Goal: Task Accomplishment & Management: Manage account settings

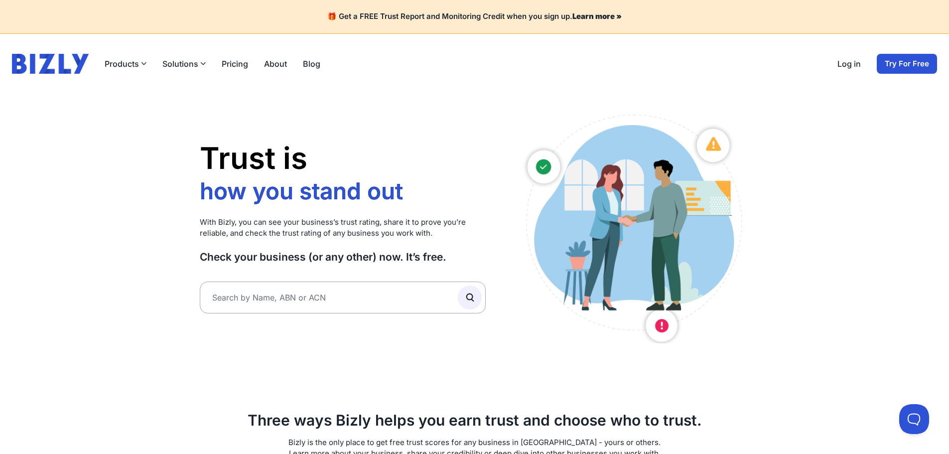
click at [852, 73] on div "Log in Try For Free" at bounding box center [887, 64] width 100 height 20
click at [854, 68] on link "Log in" at bounding box center [848, 64] width 23 height 12
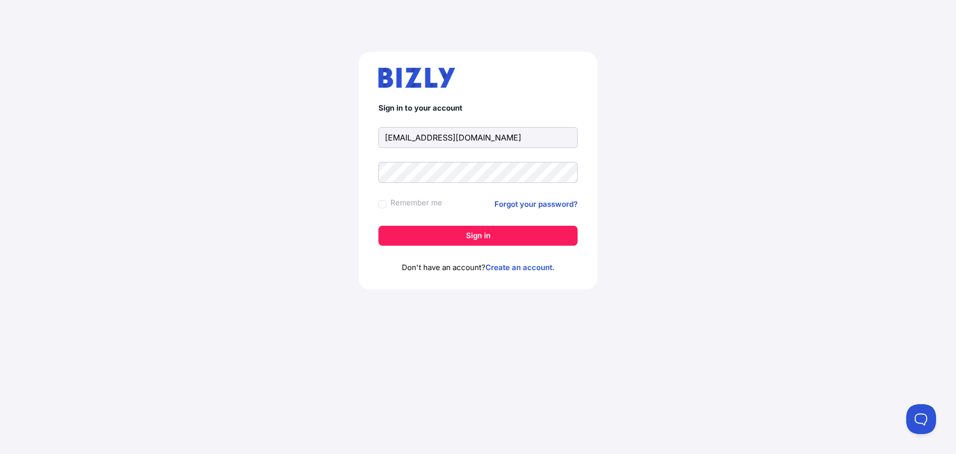
click at [475, 138] on input "vngoon89@gmail.com" at bounding box center [477, 137] width 199 height 21
click at [489, 238] on button "Sign in" at bounding box center [477, 236] width 199 height 20
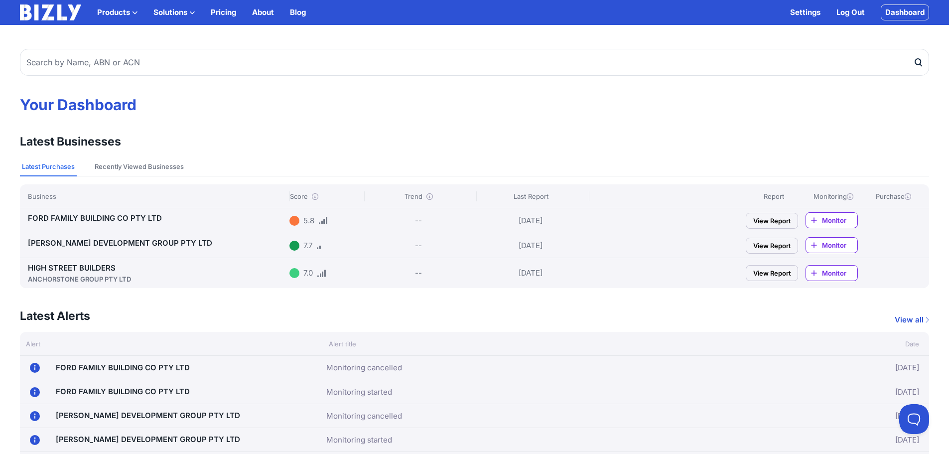
click at [101, 271] on link "HIGH STREET BUILDERS ANCHORSTONE GROUP PTY LTD" at bounding box center [156, 273] width 257 height 21
click at [118, 241] on link "[PERSON_NAME] DEVELOPMENT GROUP PTY LTD" at bounding box center [120, 242] width 184 height 9
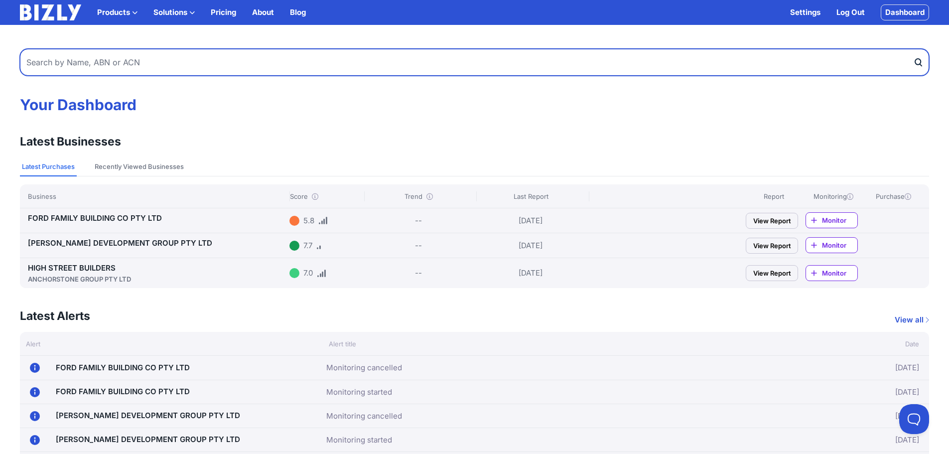
click at [130, 62] on input "text" at bounding box center [474, 62] width 909 height 27
type input "inka builders"
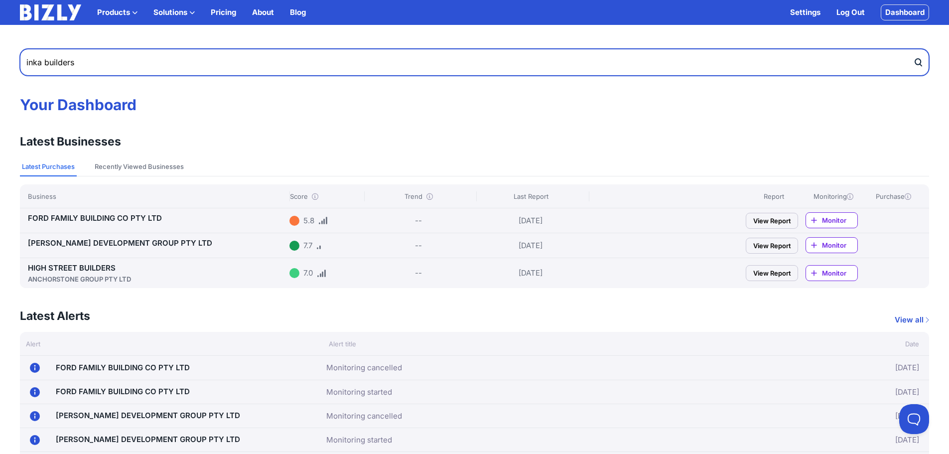
click at [913, 49] on button "submit" at bounding box center [921, 62] width 16 height 27
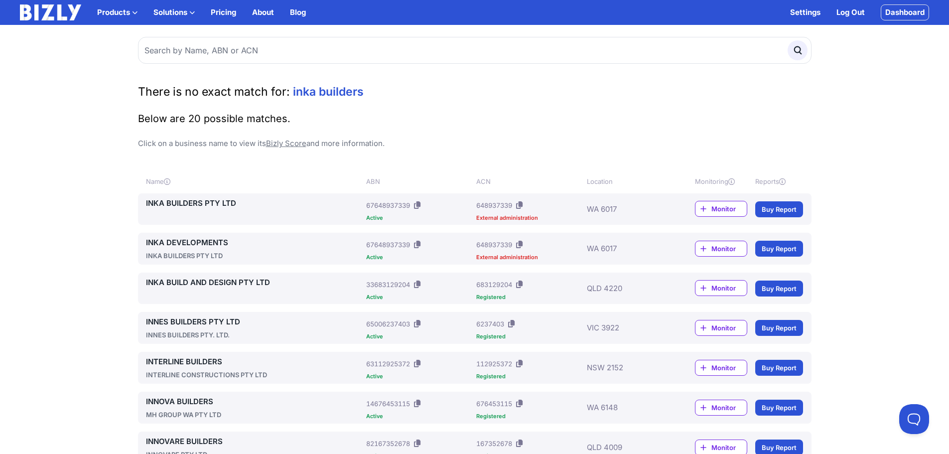
click at [463, 251] on div "ABN: 67648937339" at bounding box center [419, 245] width 106 height 16
drag, startPoint x: 165, startPoint y: 250, endPoint x: 175, endPoint y: 242, distance: 12.8
click at [165, 250] on div "INKA DEVELOPMENTS INKA BUILDERS PTY LTD" at bounding box center [254, 249] width 217 height 24
click at [175, 242] on link "INKA DEVELOPMENTS" at bounding box center [254, 243] width 217 height 12
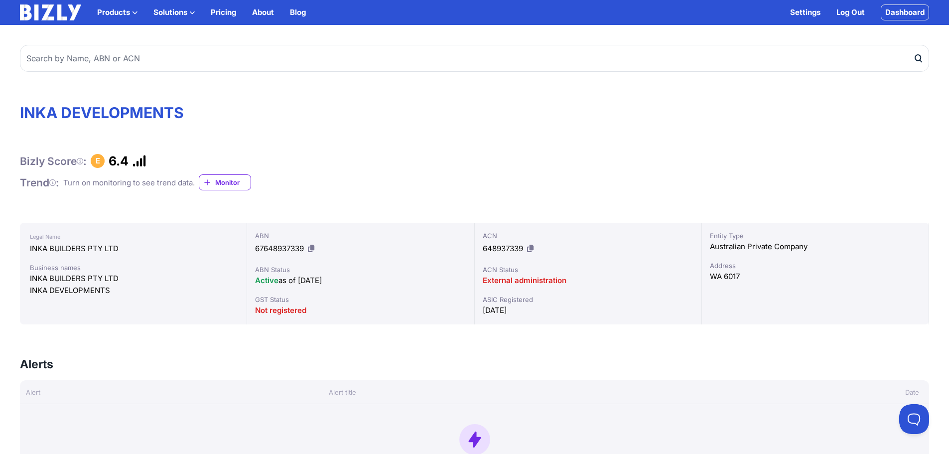
click at [223, 176] on link "Monitor" at bounding box center [225, 182] width 52 height 16
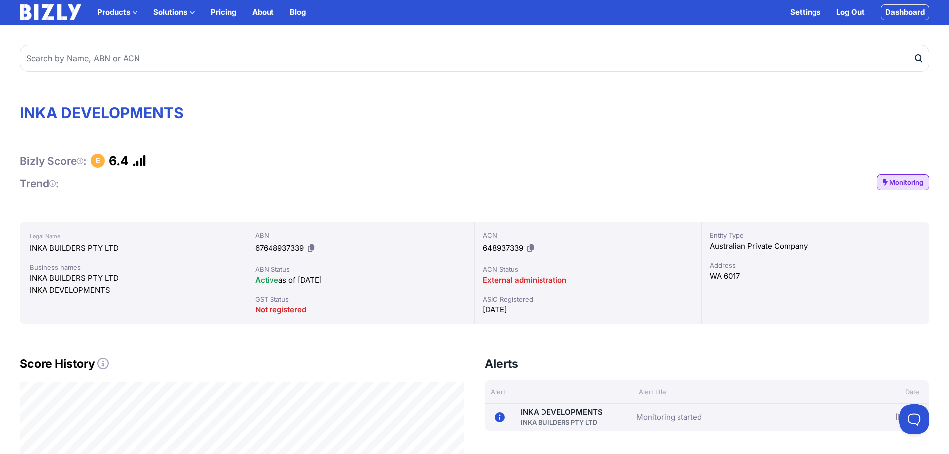
click at [900, 177] on span "Monitoring" at bounding box center [906, 182] width 34 height 10
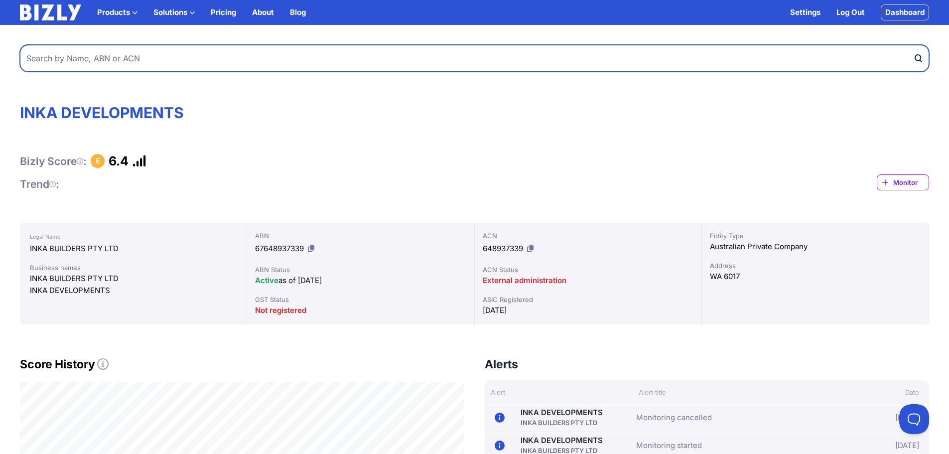
click at [615, 69] on input "text" at bounding box center [474, 58] width 909 height 27
type input "devplex"
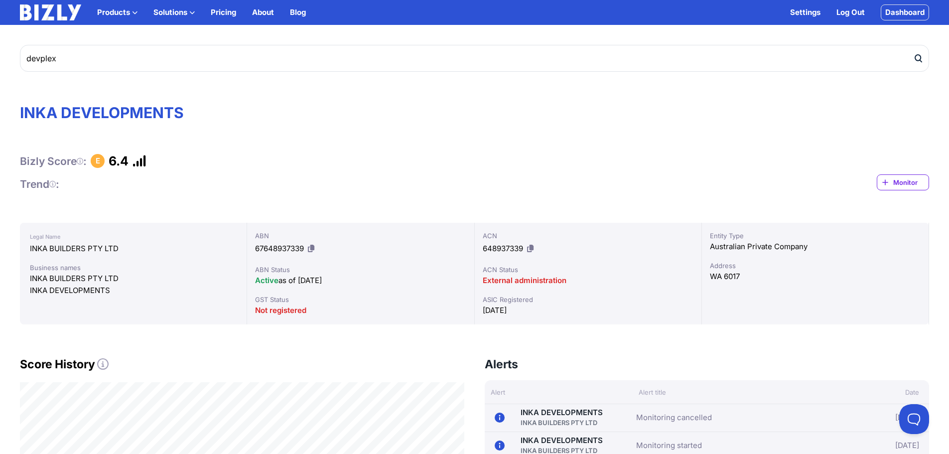
click at [919, 57] on icon "submit" at bounding box center [918, 58] width 10 height 10
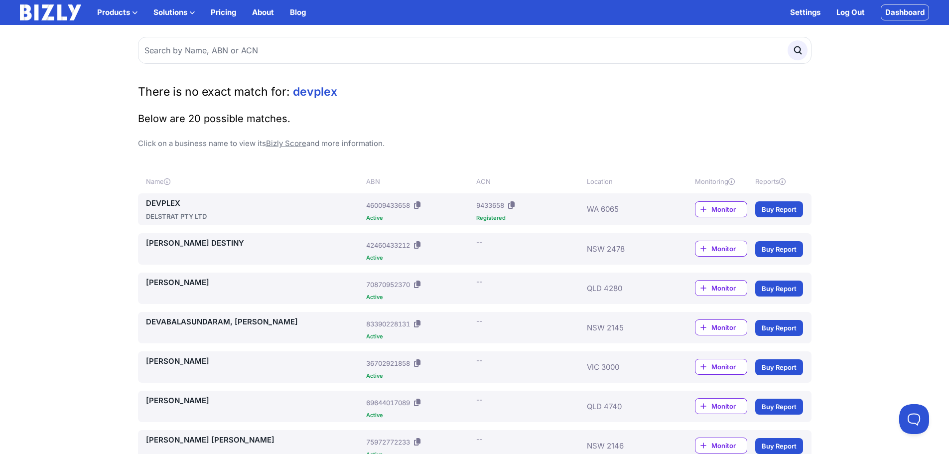
click at [191, 210] on div "DEVPLEX DELSTRAT PTY LTD" at bounding box center [254, 209] width 217 height 24
click at [172, 201] on link "DEVPLEX" at bounding box center [254, 203] width 217 height 12
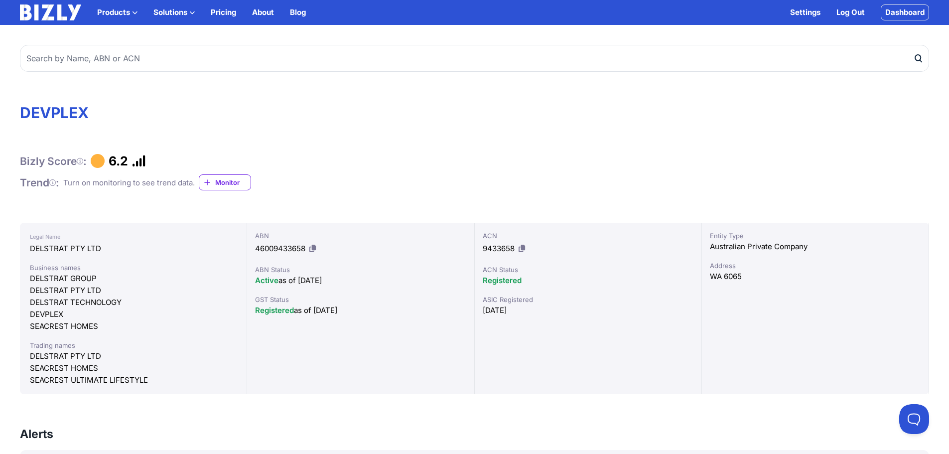
click at [234, 179] on span "Monitor" at bounding box center [232, 182] width 35 height 10
click at [916, 183] on span "Monitoring" at bounding box center [906, 182] width 34 height 10
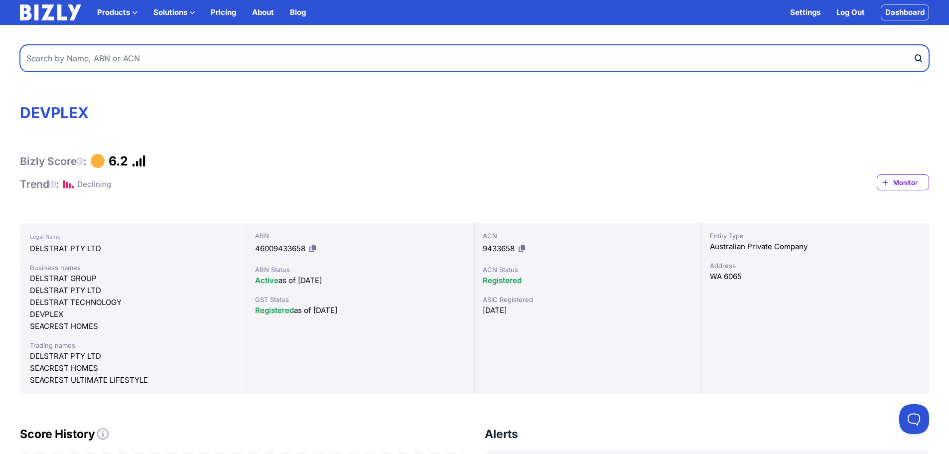
click at [147, 61] on input "text" at bounding box center [474, 58] width 909 height 27
type input "trio homes"
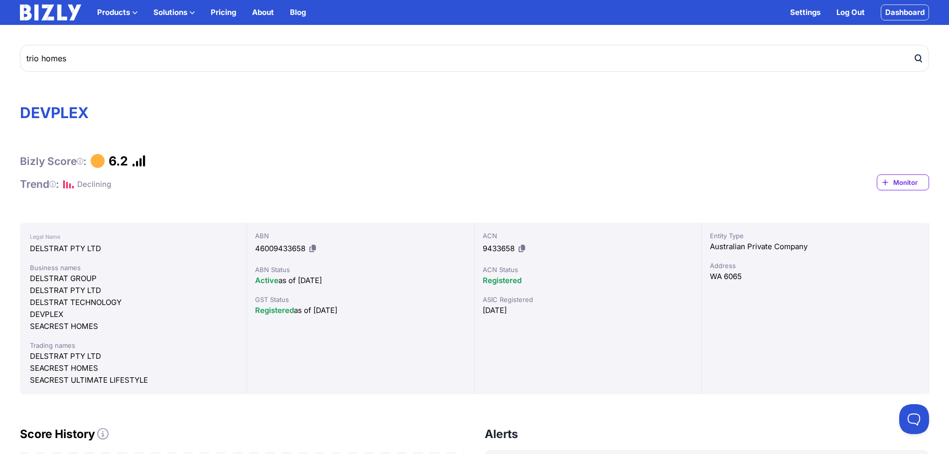
click at [916, 58] on icon "submit" at bounding box center [918, 58] width 10 height 10
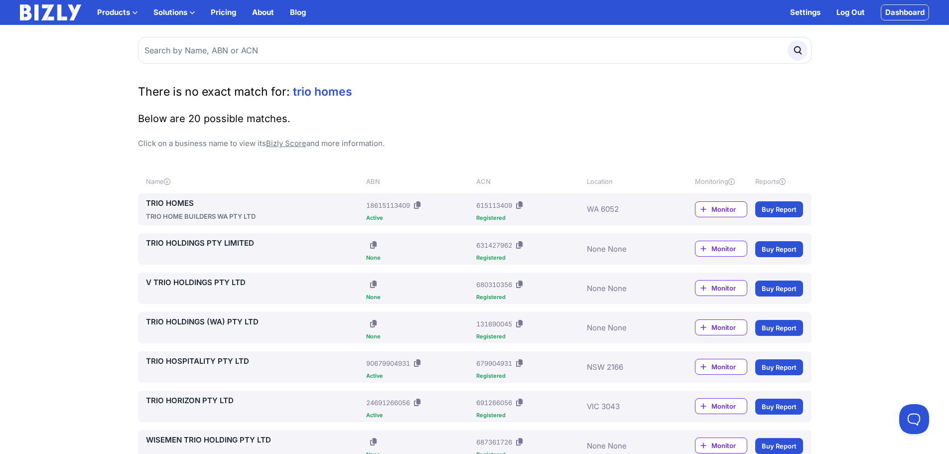
click at [173, 206] on link "TRIO HOMES" at bounding box center [254, 203] width 217 height 12
click at [180, 201] on link "TRIO HOMES" at bounding box center [254, 203] width 217 height 12
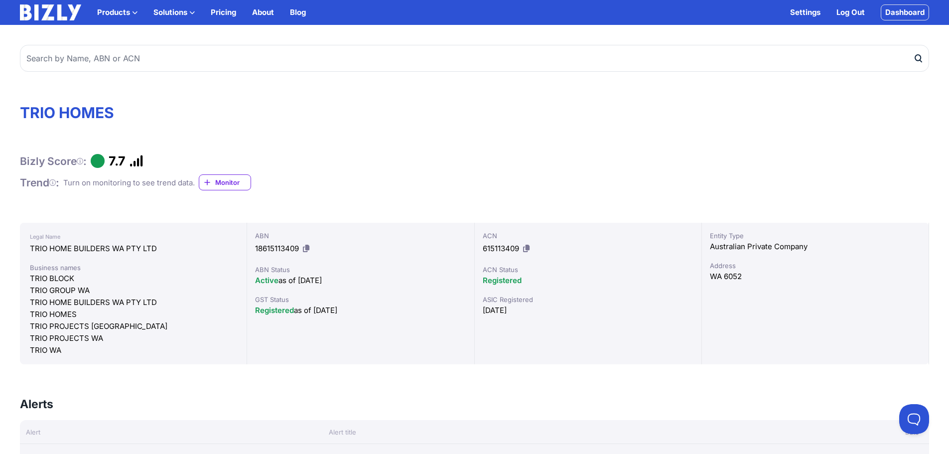
click at [233, 182] on span "Monitor" at bounding box center [232, 182] width 35 height 10
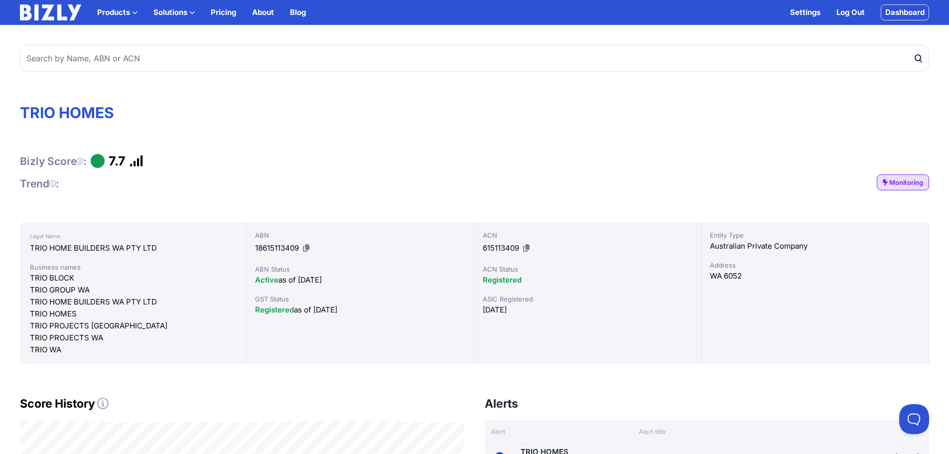
click at [903, 182] on span "Monitoring" at bounding box center [906, 182] width 34 height 10
click at [905, 177] on span "Monitor" at bounding box center [910, 182] width 35 height 10
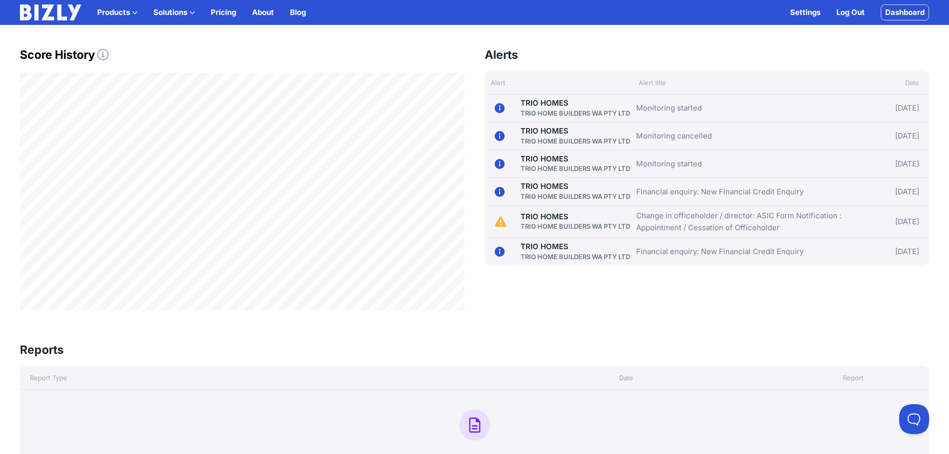
click at [497, 194] on circle at bounding box center [500, 192] width 10 height 10
click at [498, 193] on circle at bounding box center [500, 192] width 10 height 10
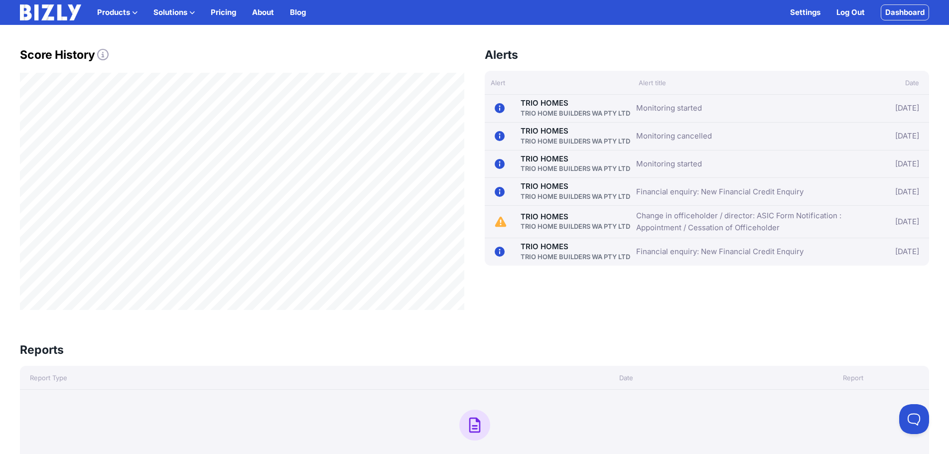
click at [503, 186] on div "16/09/25 TRIO HOMES TRIO HOME BUILDERS WA PTY LTD" at bounding box center [565, 191] width 141 height 19
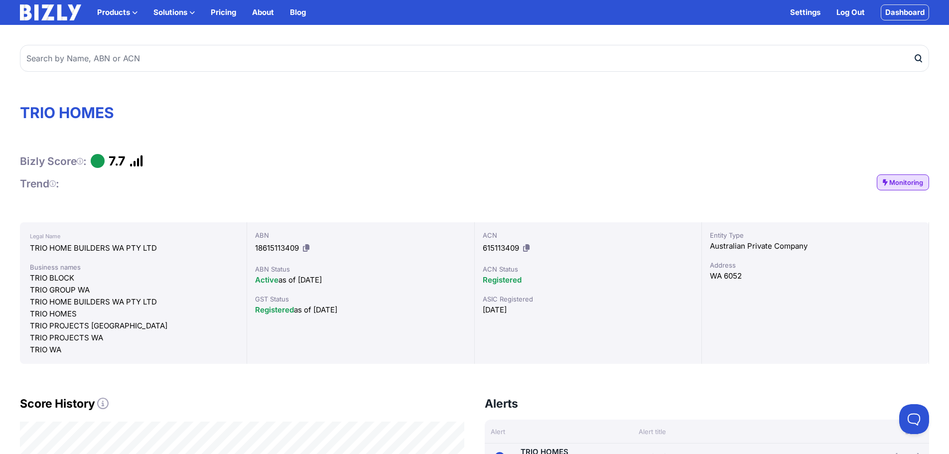
click at [915, 185] on span "Monitoring" at bounding box center [906, 182] width 34 height 10
click at [899, 11] on link "Dashboard" at bounding box center [904, 12] width 48 height 16
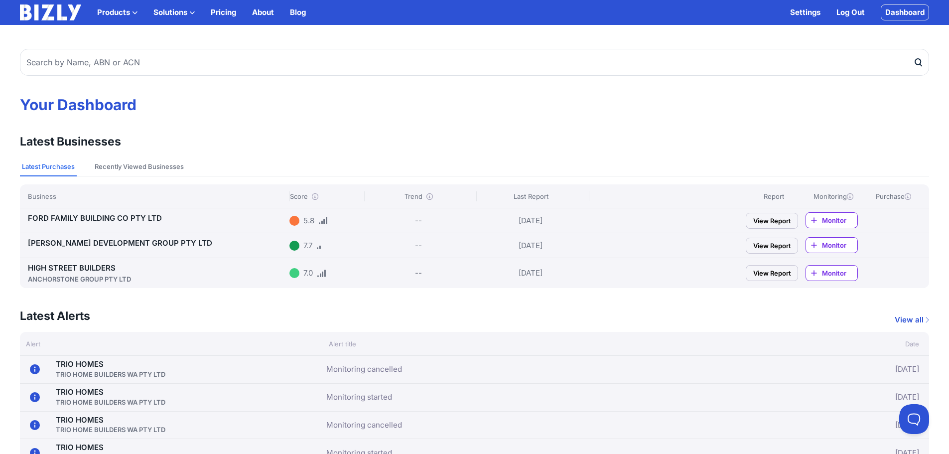
click at [67, 267] on link "HIGH STREET BUILDERS ANCHORSTONE GROUP PTY LTD" at bounding box center [156, 273] width 257 height 21
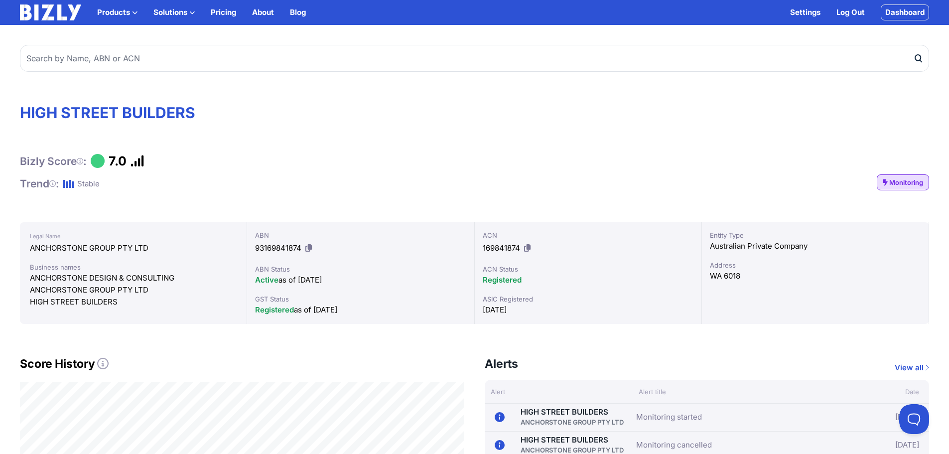
click at [906, 183] on span "Monitoring" at bounding box center [906, 182] width 34 height 10
click at [906, 183] on span "Monitor" at bounding box center [910, 182] width 35 height 10
click at [900, 176] on link "Monitoring" at bounding box center [902, 182] width 52 height 16
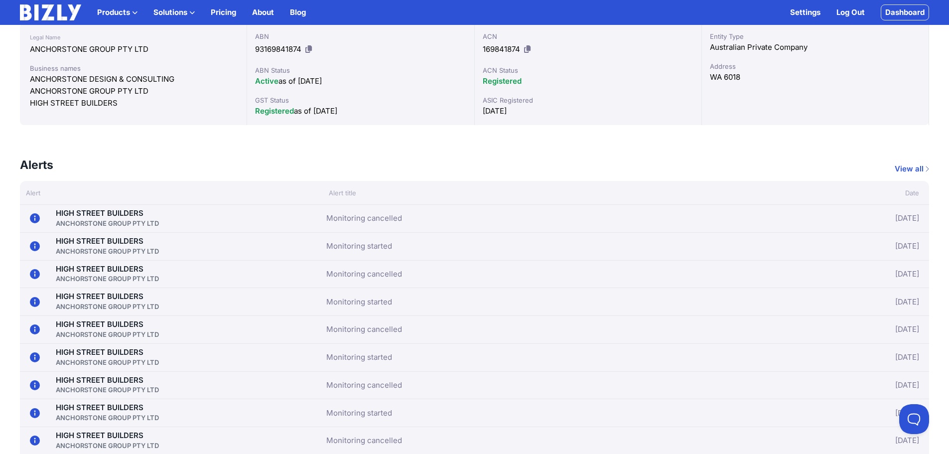
click at [907, 9] on link "Dashboard" at bounding box center [904, 12] width 48 height 16
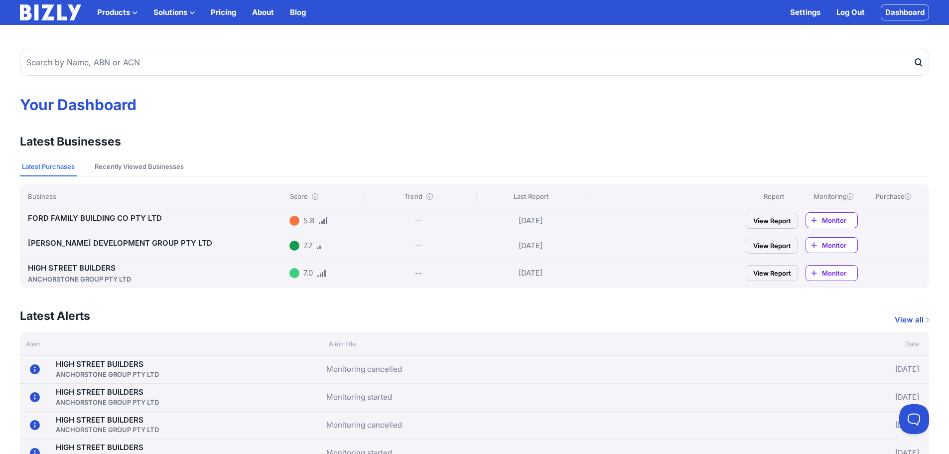
click at [95, 214] on link "FORD FAMILY BUILDING CO PTY LTD" at bounding box center [95, 217] width 134 height 9
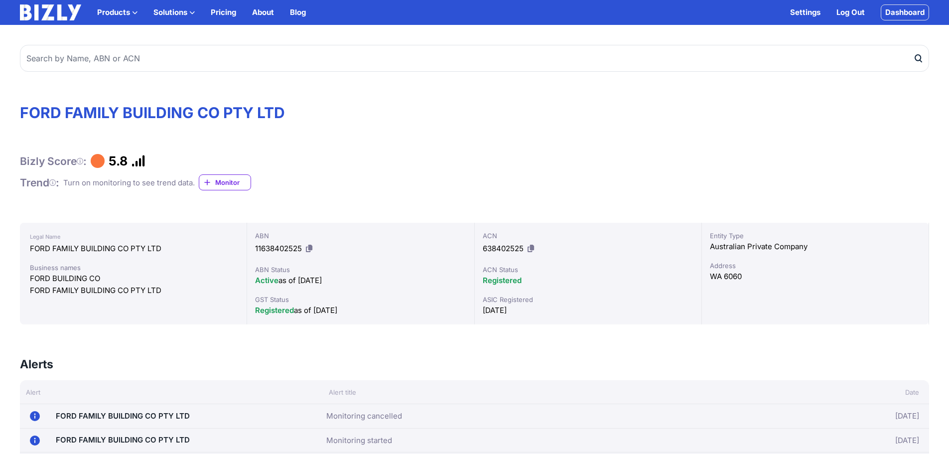
click at [237, 183] on span "Monitor" at bounding box center [232, 182] width 35 height 10
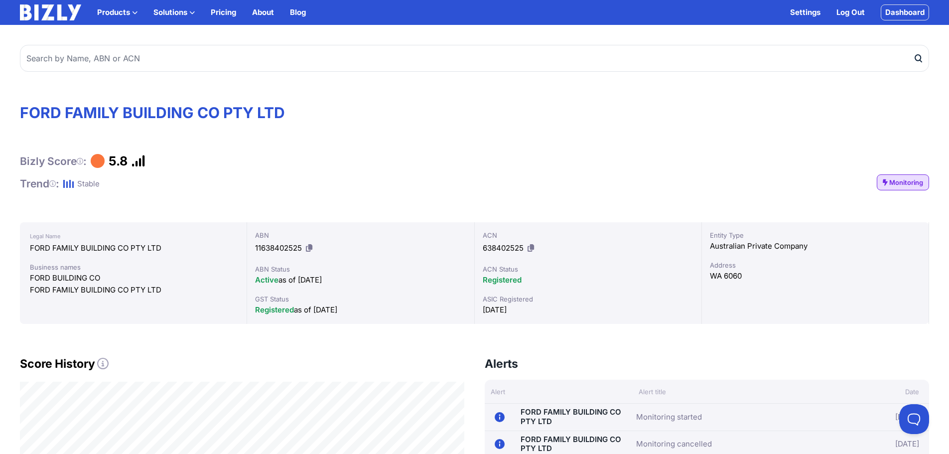
click at [888, 183] on link "Monitoring" at bounding box center [902, 182] width 52 height 16
click at [922, 16] on link "Dashboard" at bounding box center [904, 12] width 48 height 16
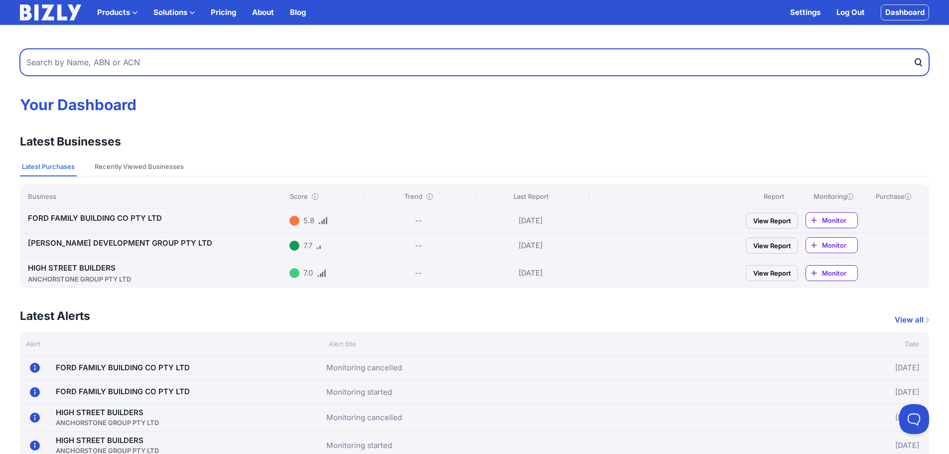
click at [201, 57] on input "text" at bounding box center [474, 62] width 909 height 27
